Goal: Information Seeking & Learning: Learn about a topic

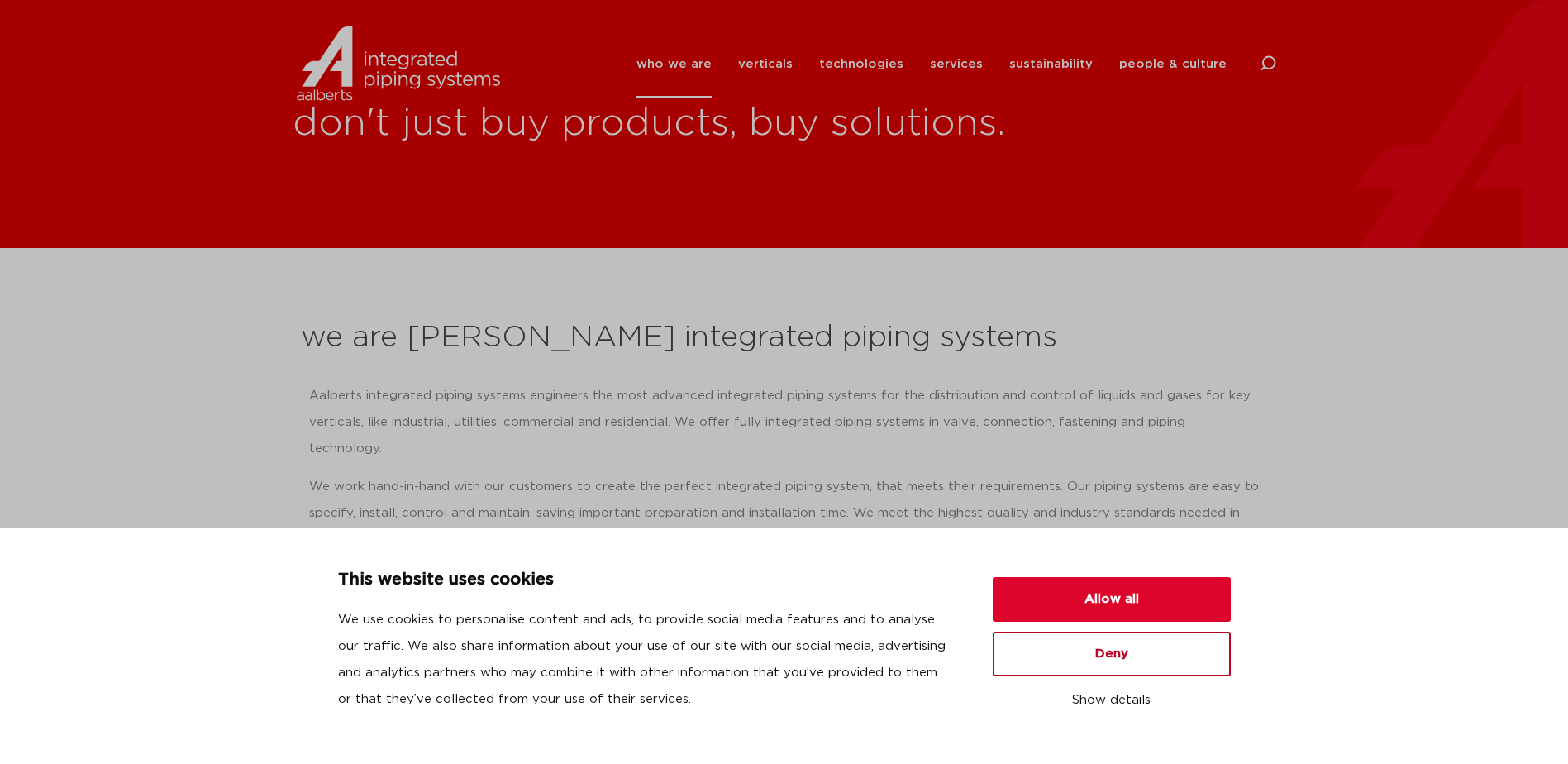
click at [1100, 655] on button "Deny" at bounding box center [1111, 653] width 238 height 45
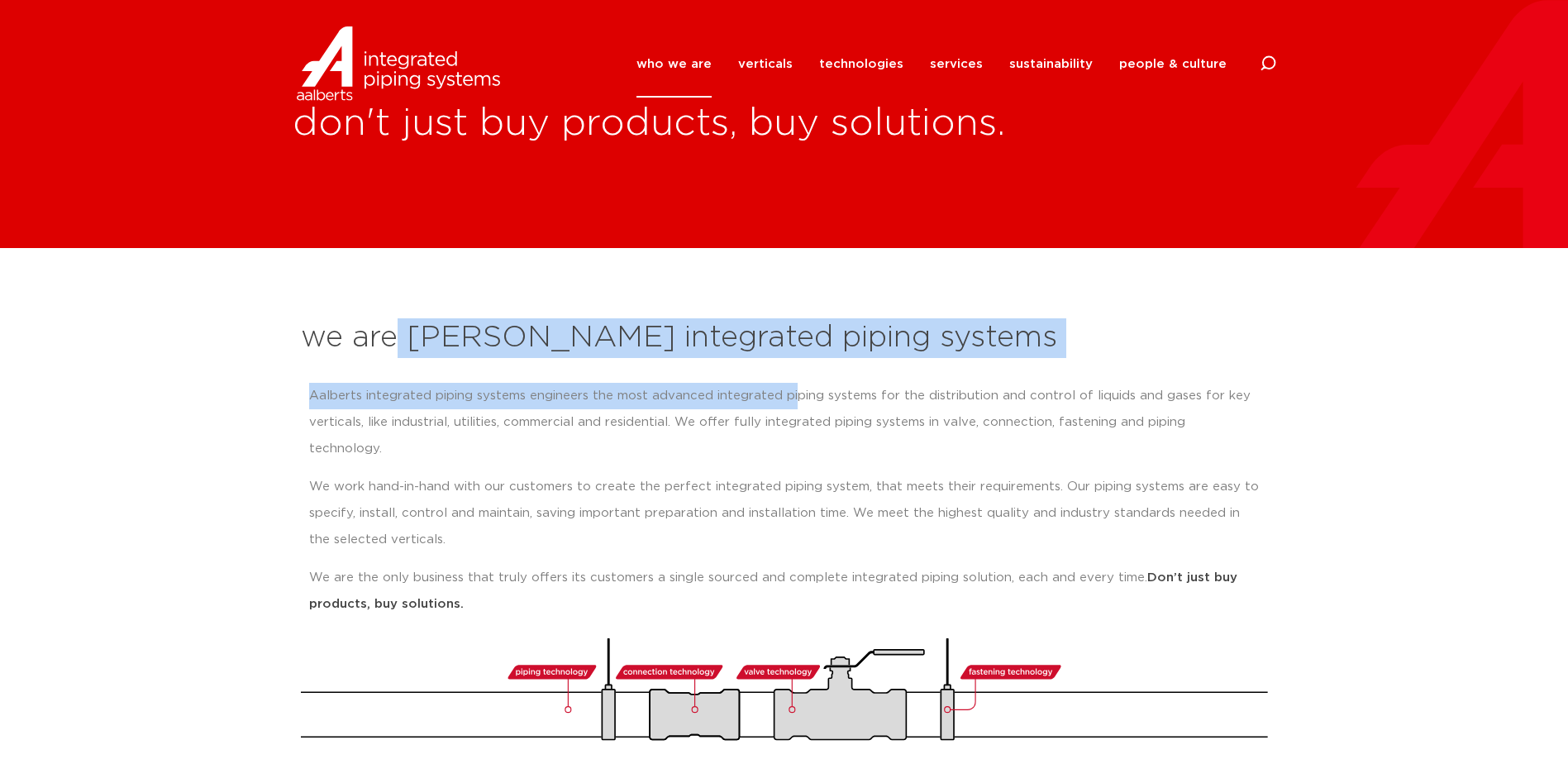
drag, startPoint x: 392, startPoint y: 338, endPoint x: 790, endPoint y: 402, distance: 403.1
click at [790, 402] on div "we are Aalberts integrated piping systems Aalberts integrated piping systems en…" at bounding box center [784, 529] width 984 height 439
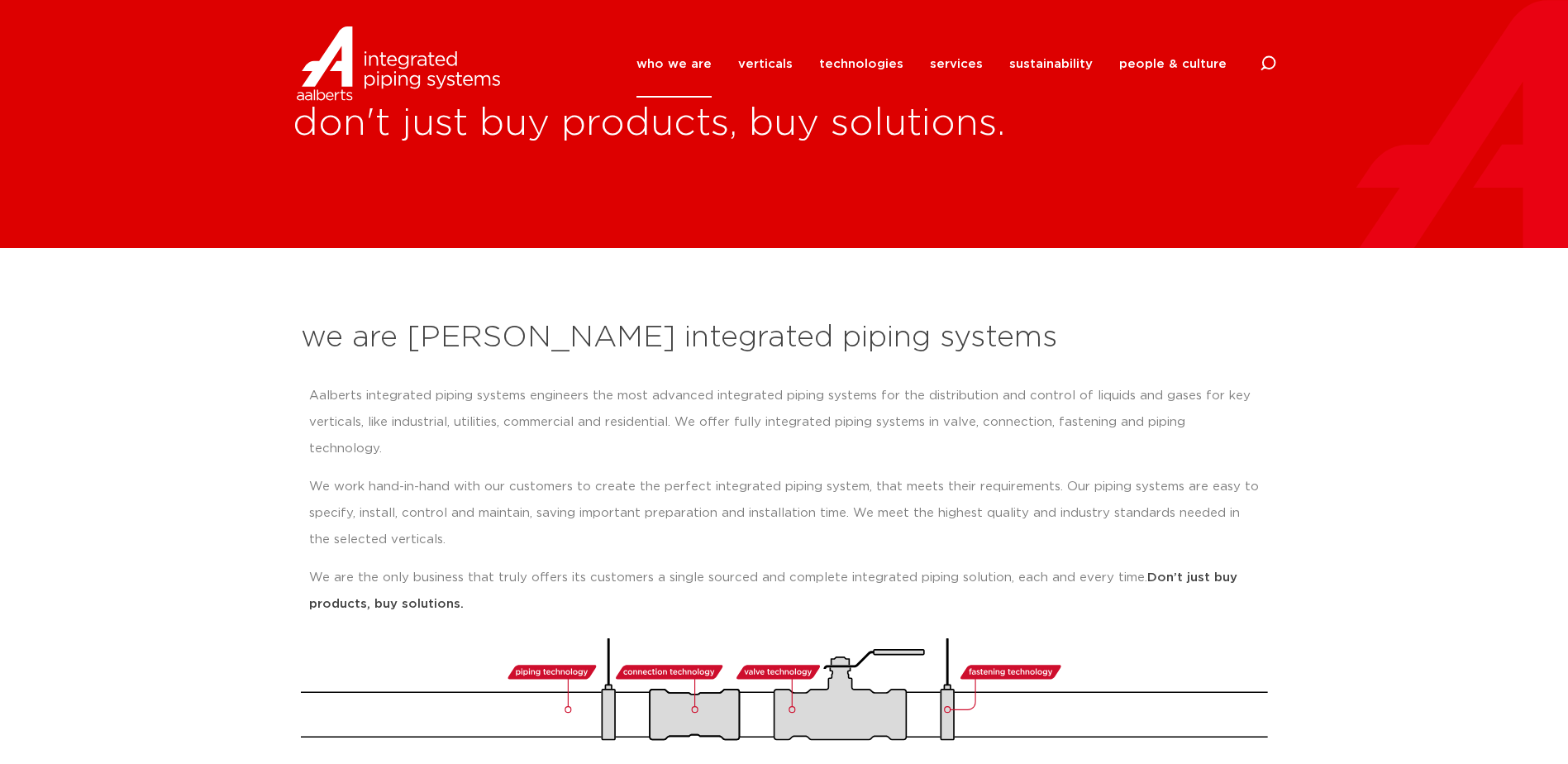
drag, startPoint x: 790, startPoint y: 402, endPoint x: 831, endPoint y: 404, distance: 41.0
click at [831, 404] on p "Aalberts integrated piping systems engineers the most advanced integrated pipin…" at bounding box center [784, 422] width 951 height 80
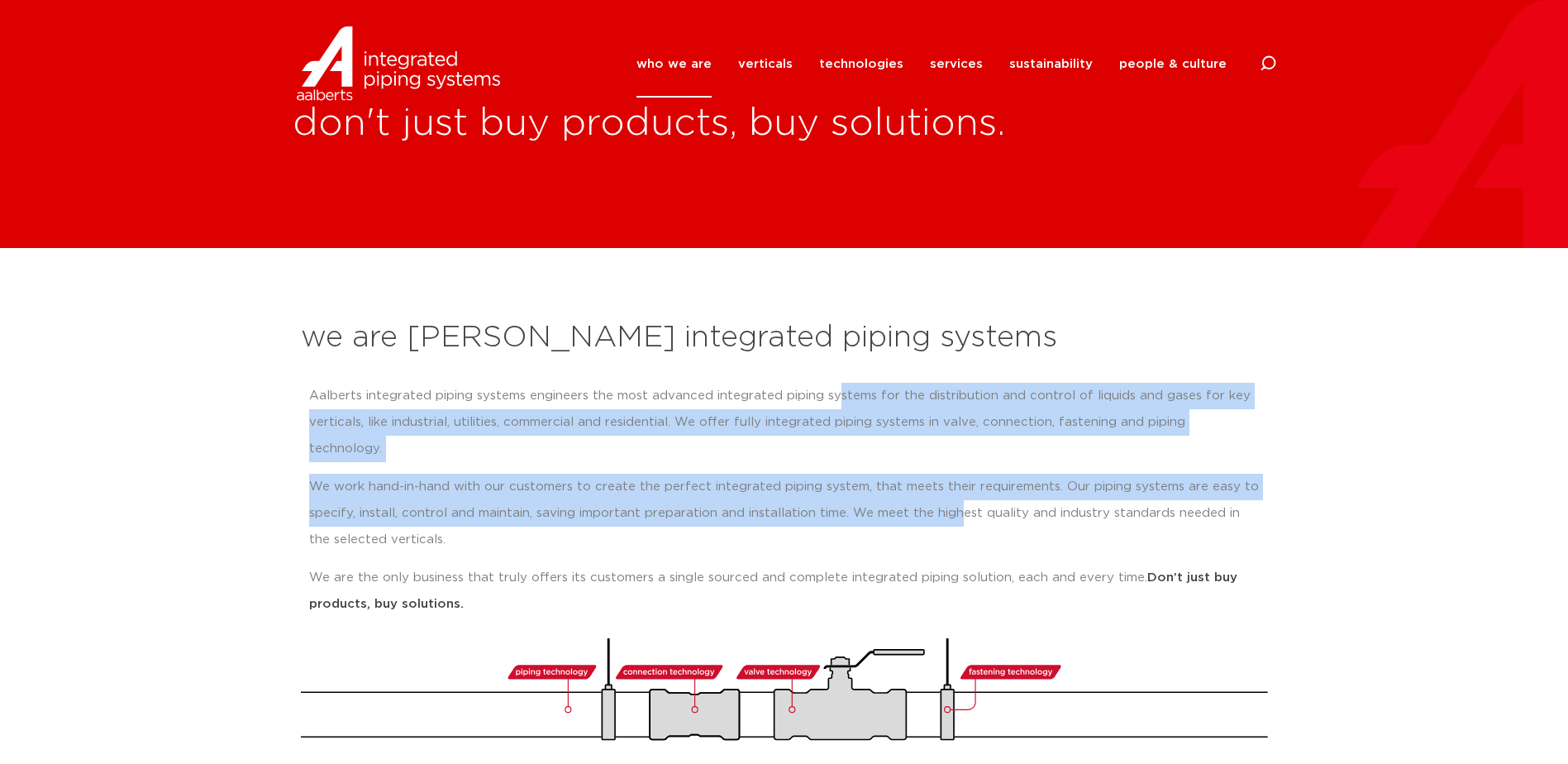
drag, startPoint x: 837, startPoint y: 392, endPoint x: 958, endPoint y: 481, distance: 150.2
click at [958, 481] on div "Aalberts integrated piping systems engineers the most advanced integrated pipin…" at bounding box center [784, 500] width 951 height 235
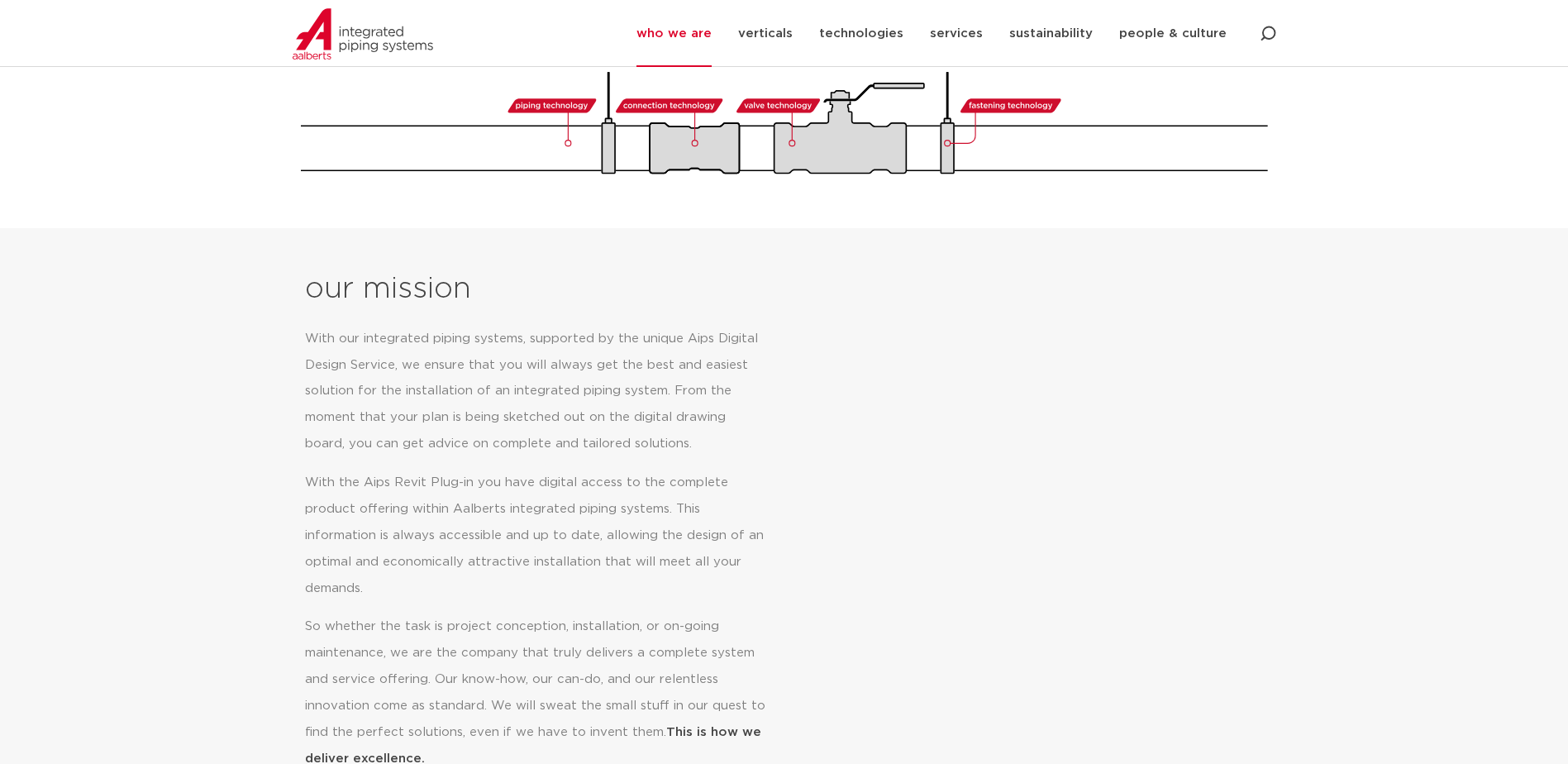
scroll to position [579, 0]
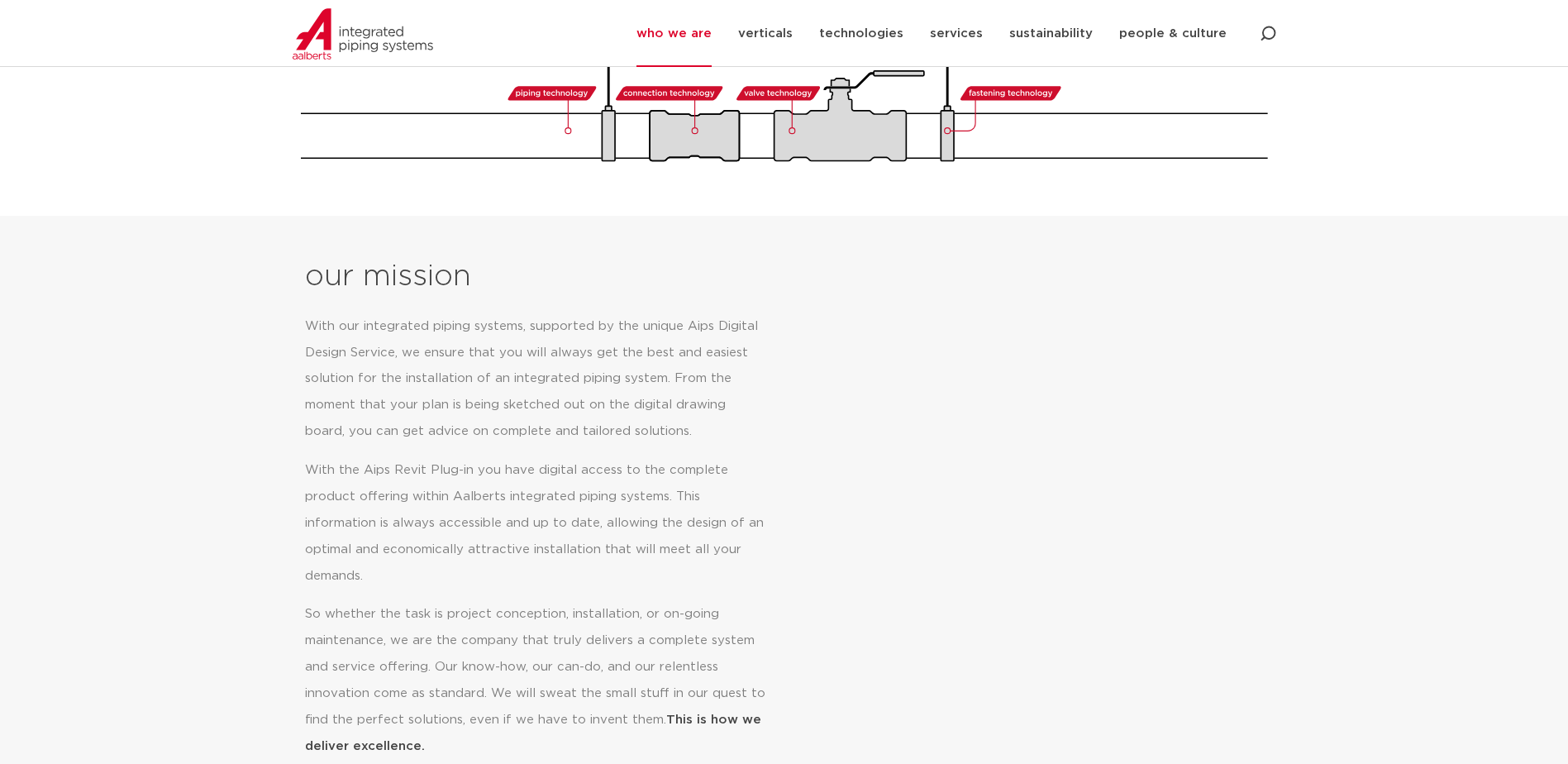
drag, startPoint x: 470, startPoint y: 297, endPoint x: 740, endPoint y: 726, distance: 506.9
click at [740, 726] on div "With our integrated piping systems, supported by the unique Aips Digital Design…" at bounding box center [547, 537] width 485 height 446
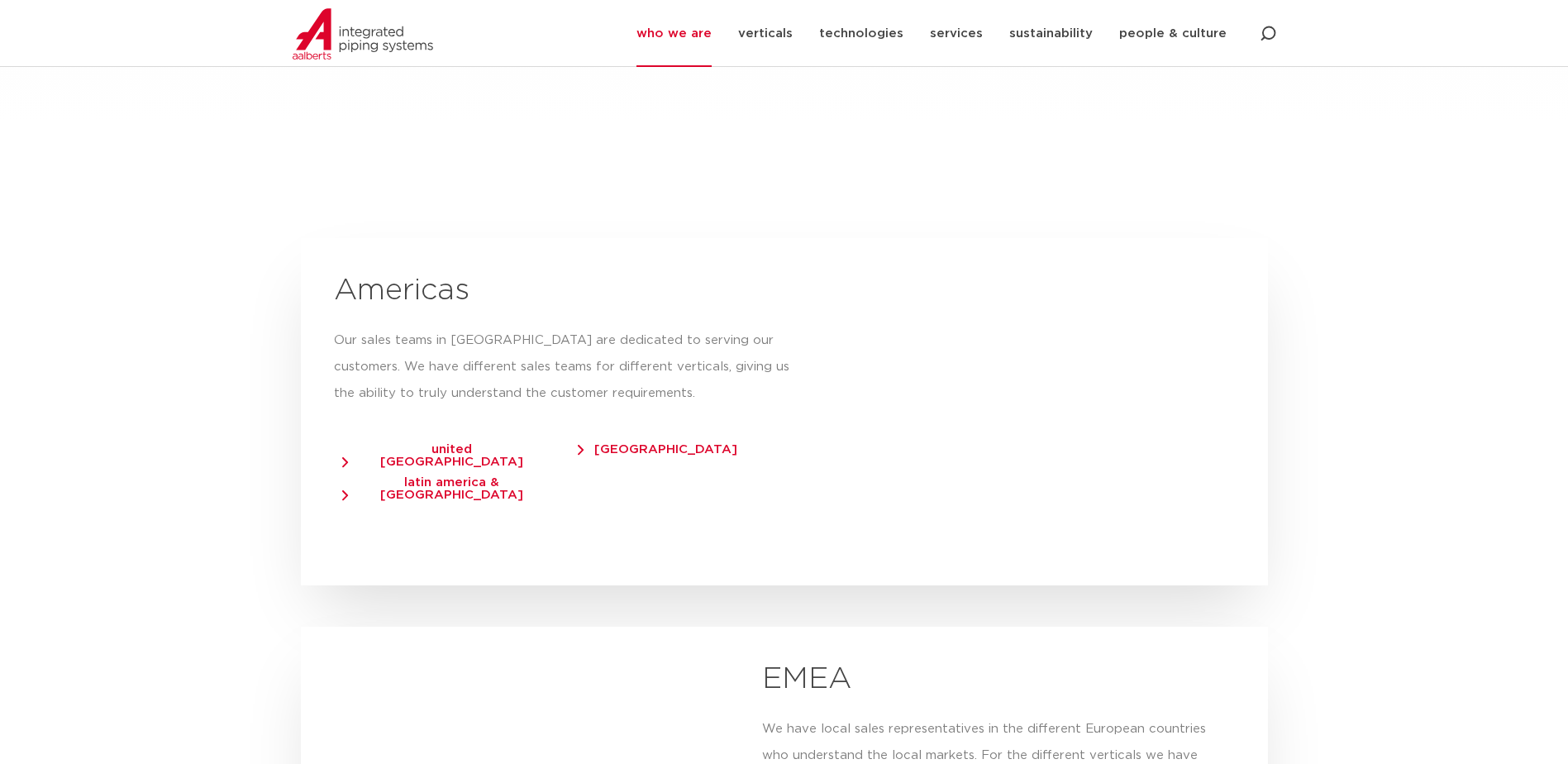
scroll to position [2729, 0]
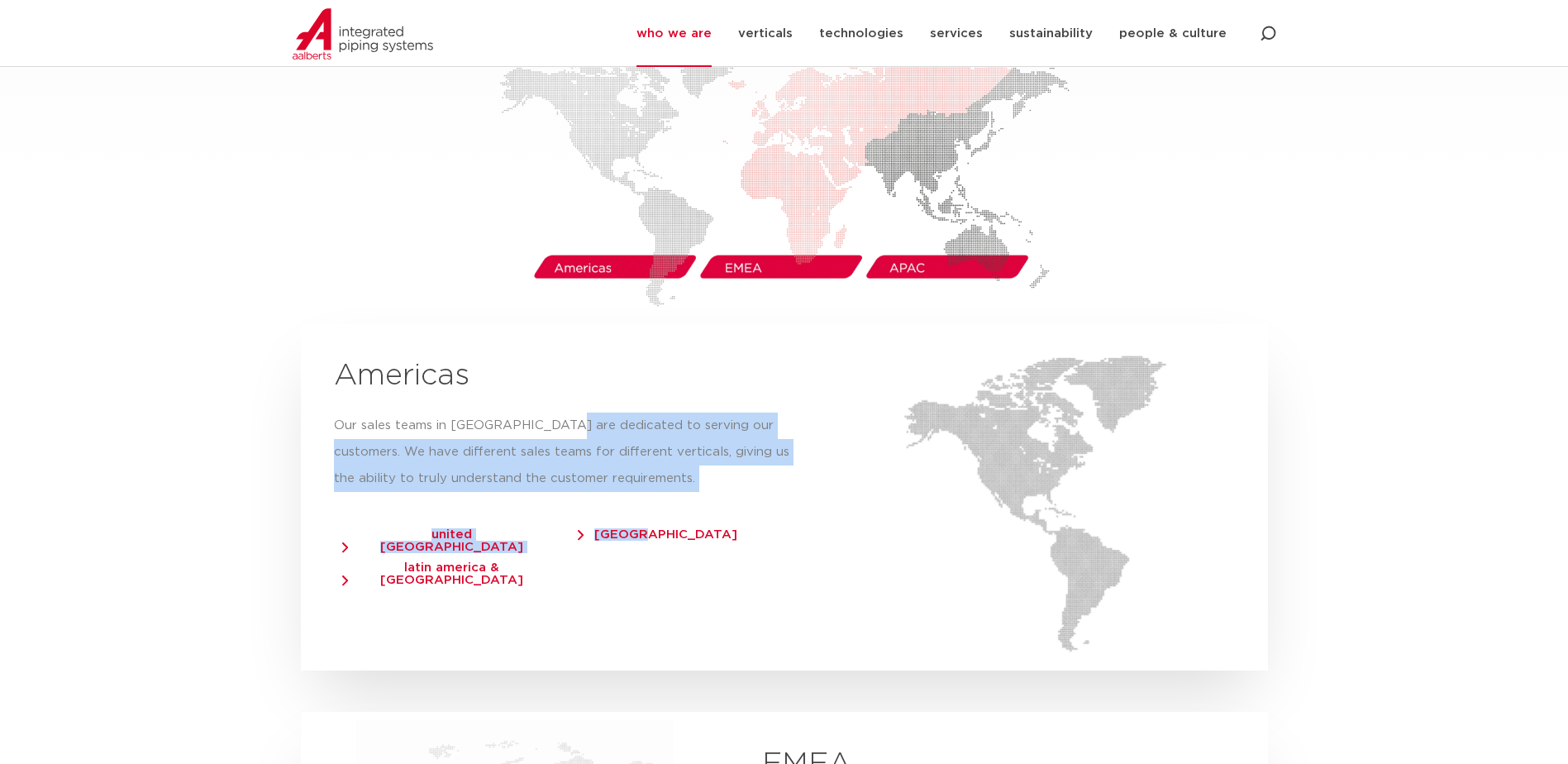
drag, startPoint x: 556, startPoint y: 401, endPoint x: 760, endPoint y: 486, distance: 221.0
click at [760, 486] on div "Americas Our sales teams in [GEOGRAPHIC_DATA] are dedicated to serving our cust…" at bounding box center [569, 497] width 539 height 348
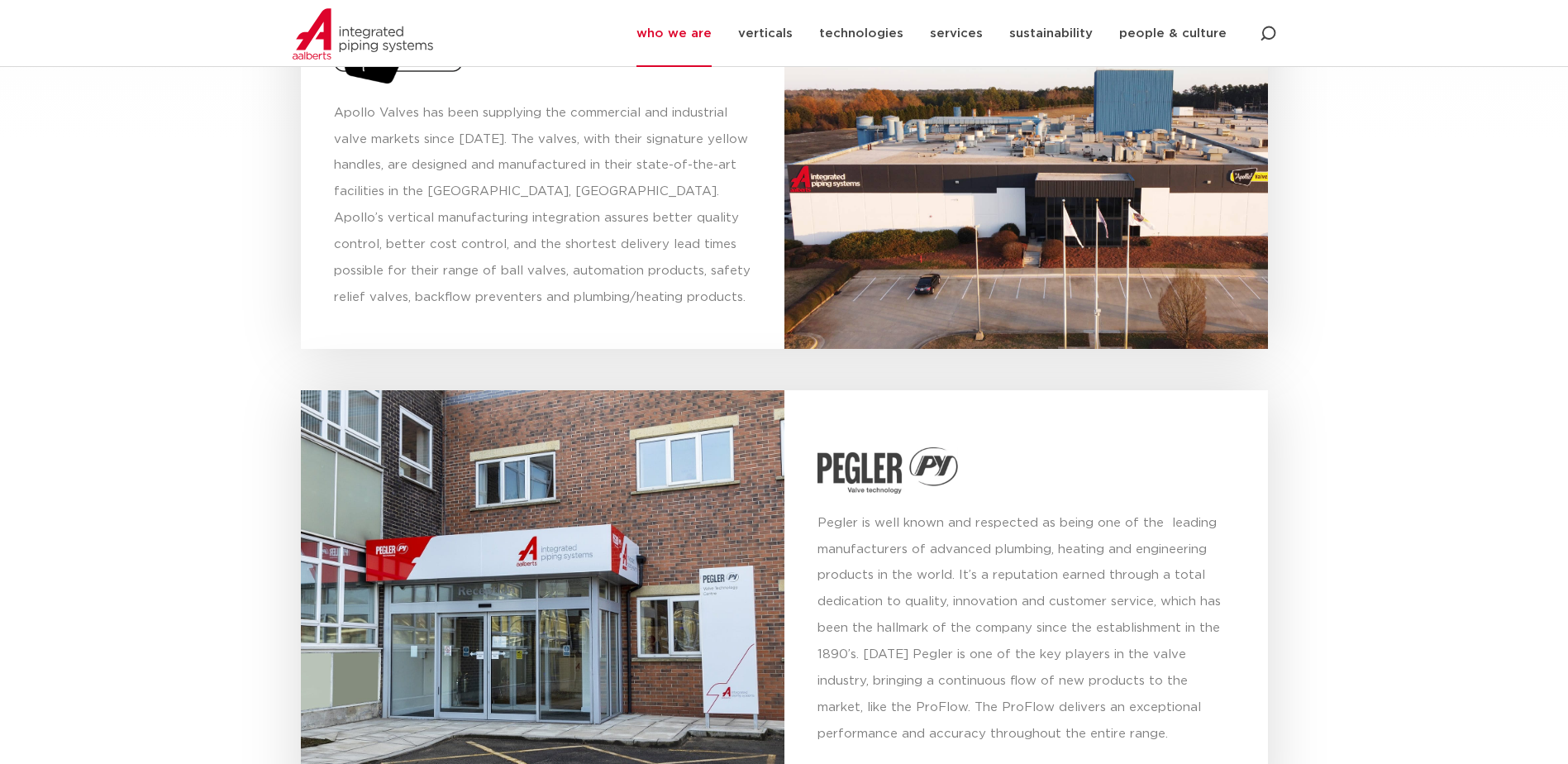
scroll to position [5871, 0]
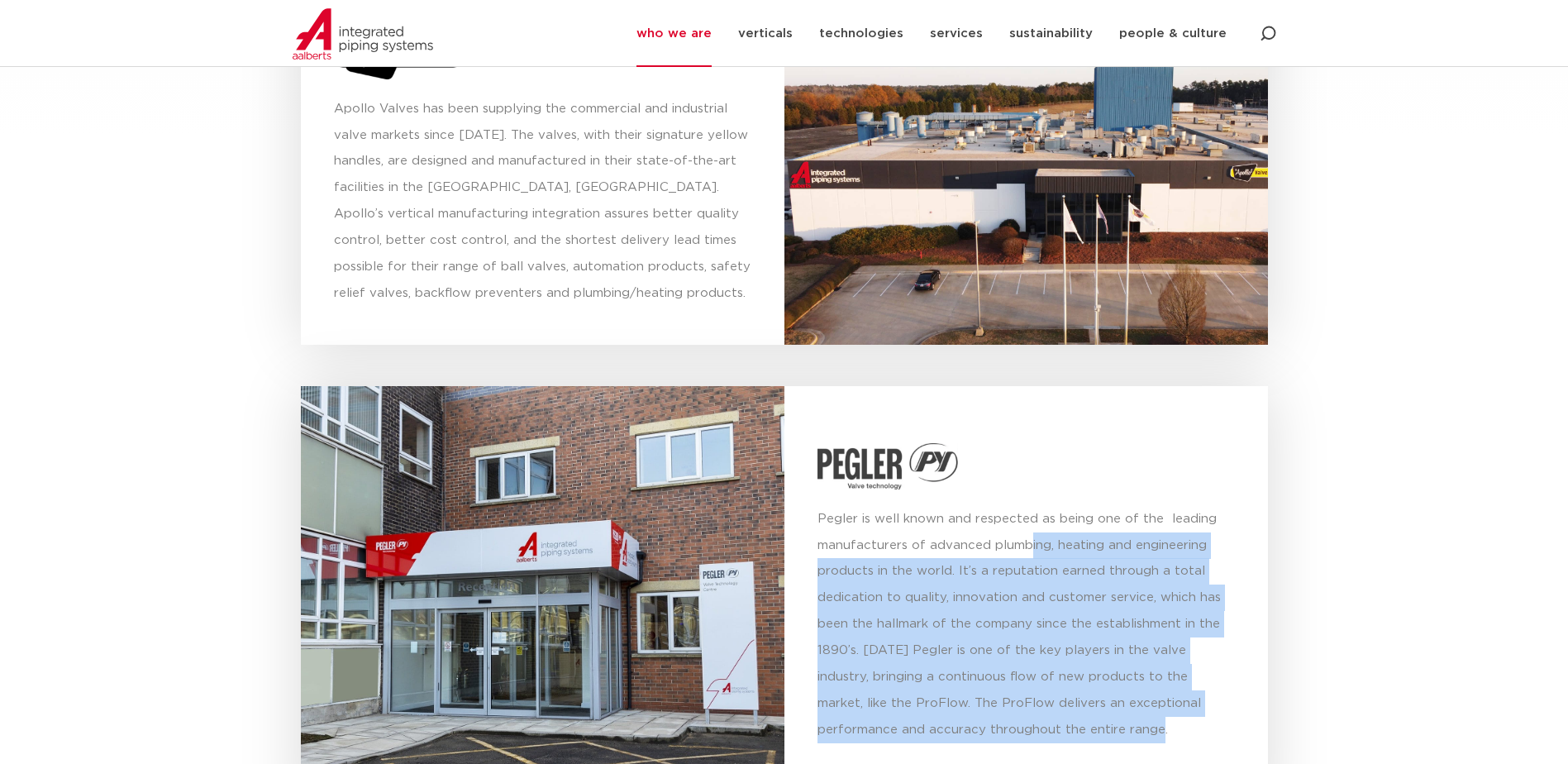
drag, startPoint x: 1026, startPoint y: 524, endPoint x: 1233, endPoint y: 704, distance: 274.3
click at [1233, 704] on p "Pegler is well known and respected as being one of the leading manufacturers of…" at bounding box center [1025, 625] width 417 height 238
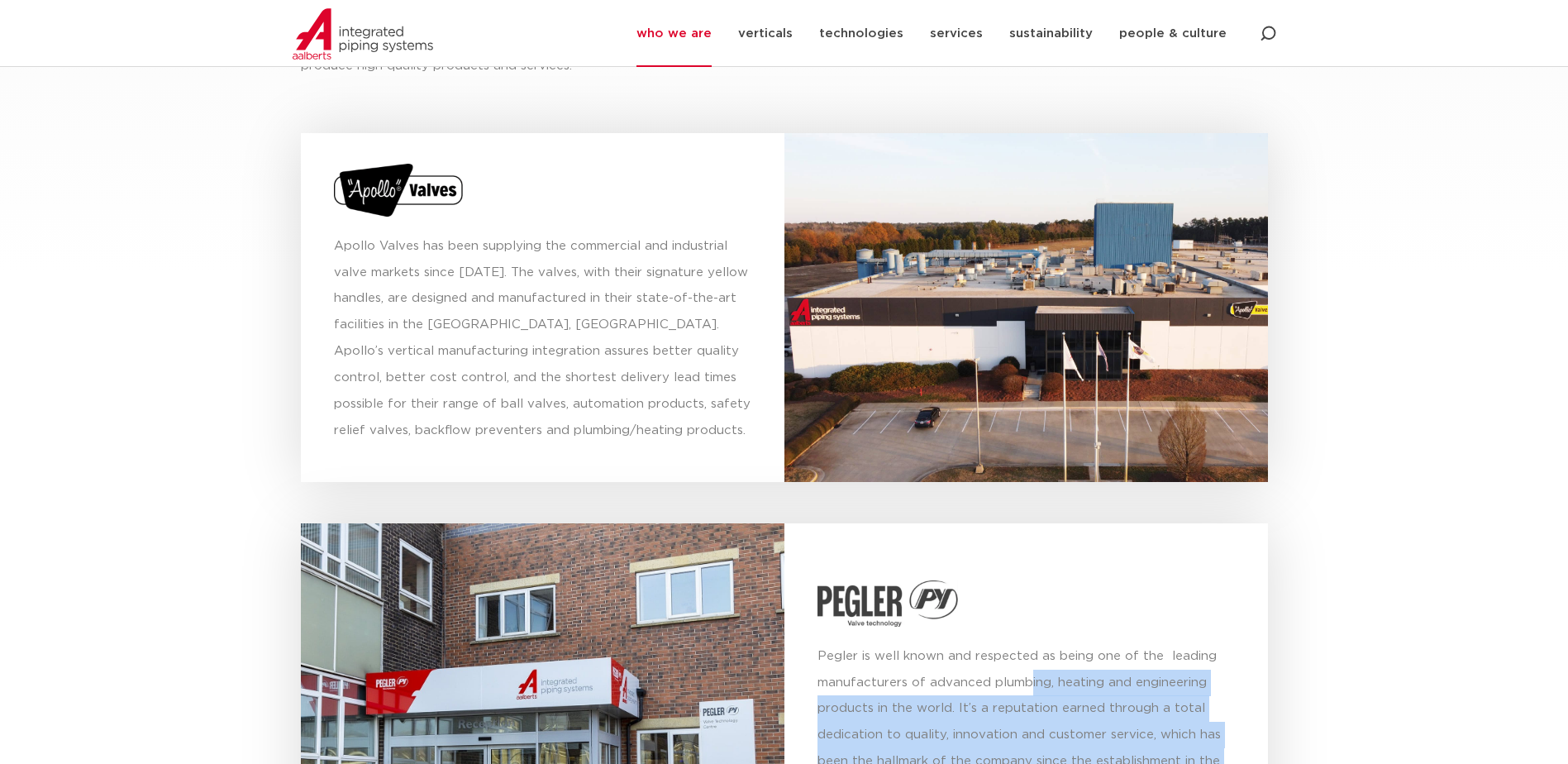
scroll to position [5725, 0]
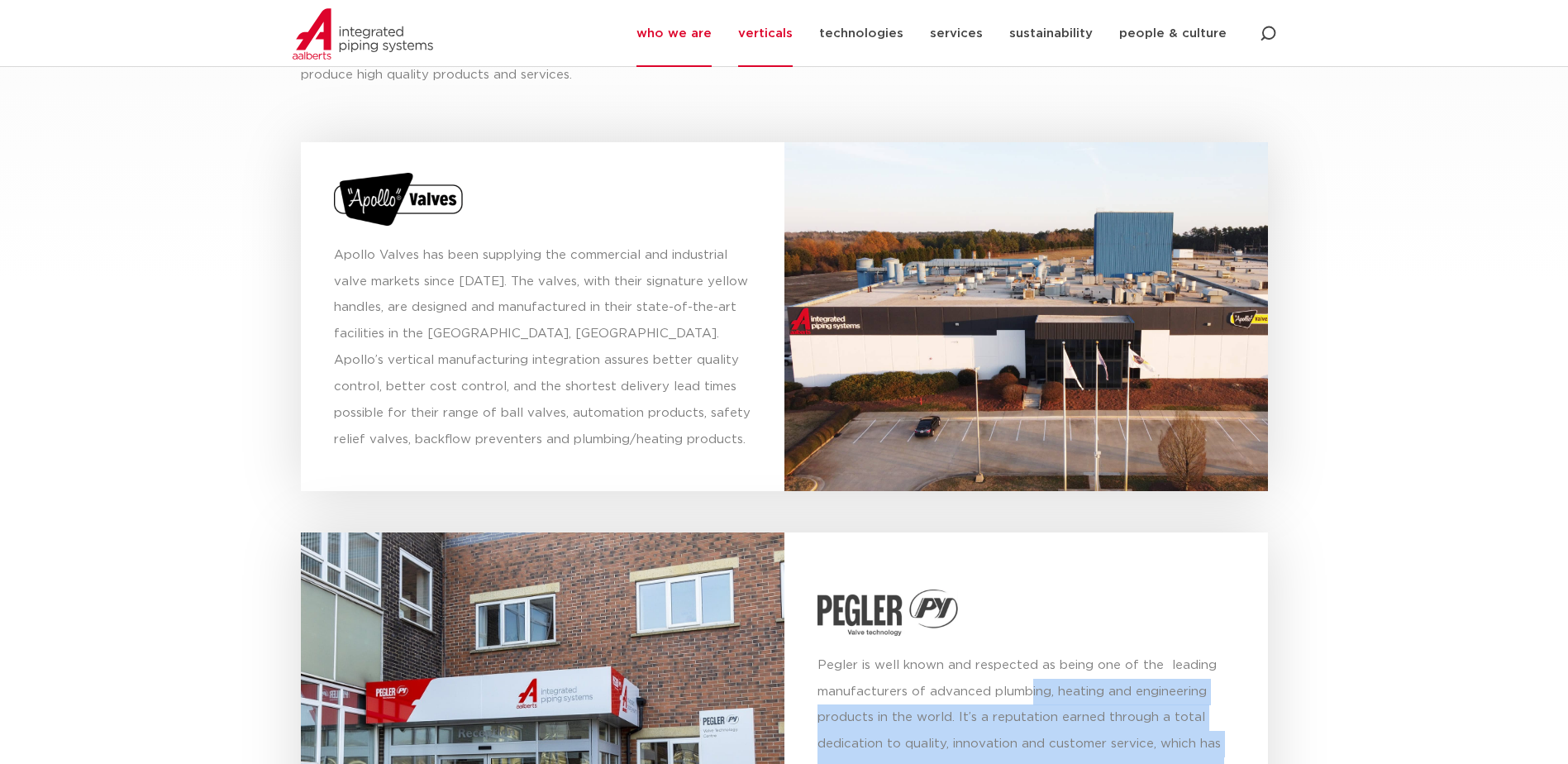
click at [765, 40] on link "verticals" at bounding box center [765, 33] width 55 height 67
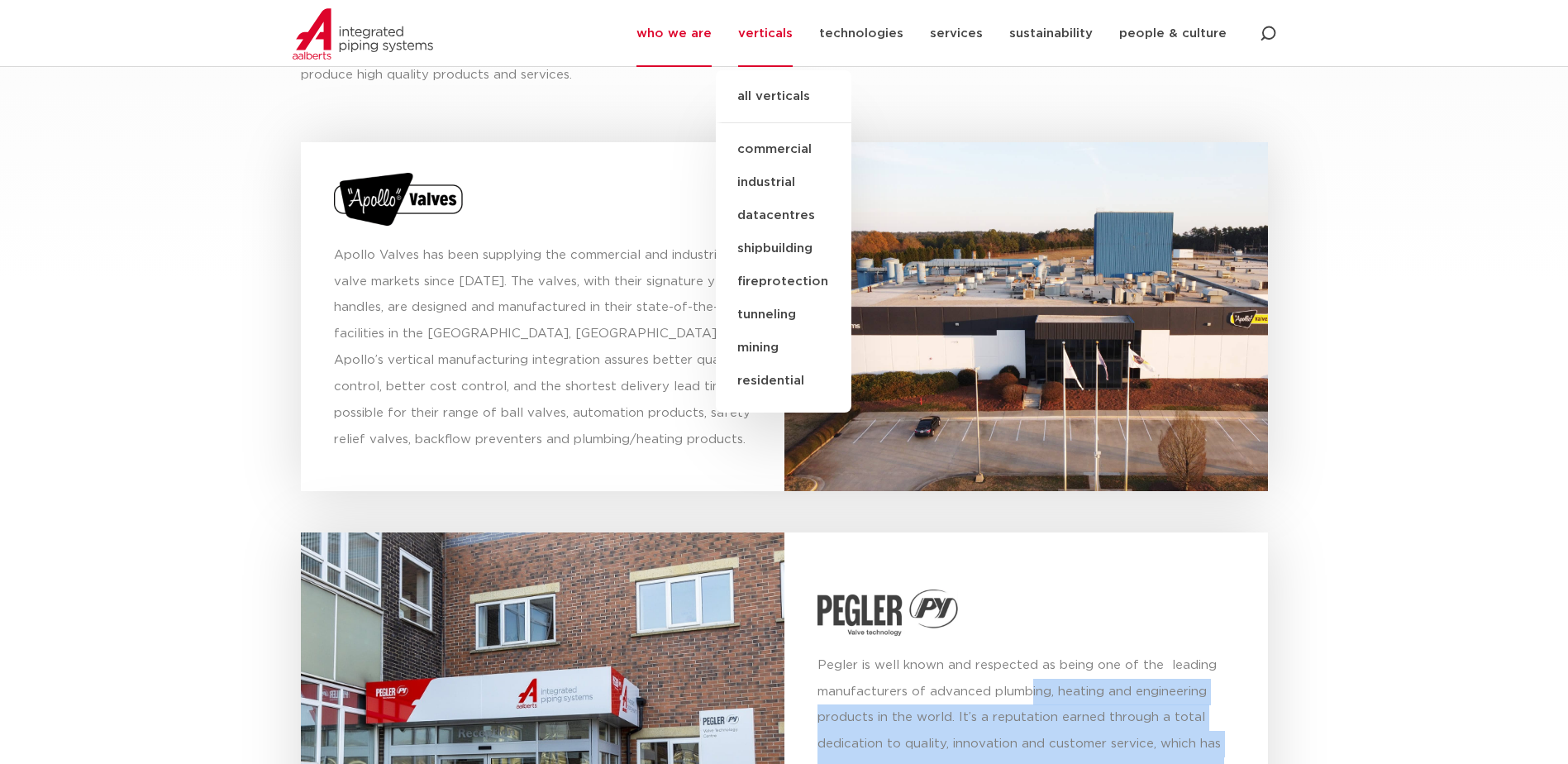
click at [804, 151] on link "commercial" at bounding box center [784, 149] width 135 height 33
